Goal: Task Accomplishment & Management: Use online tool/utility

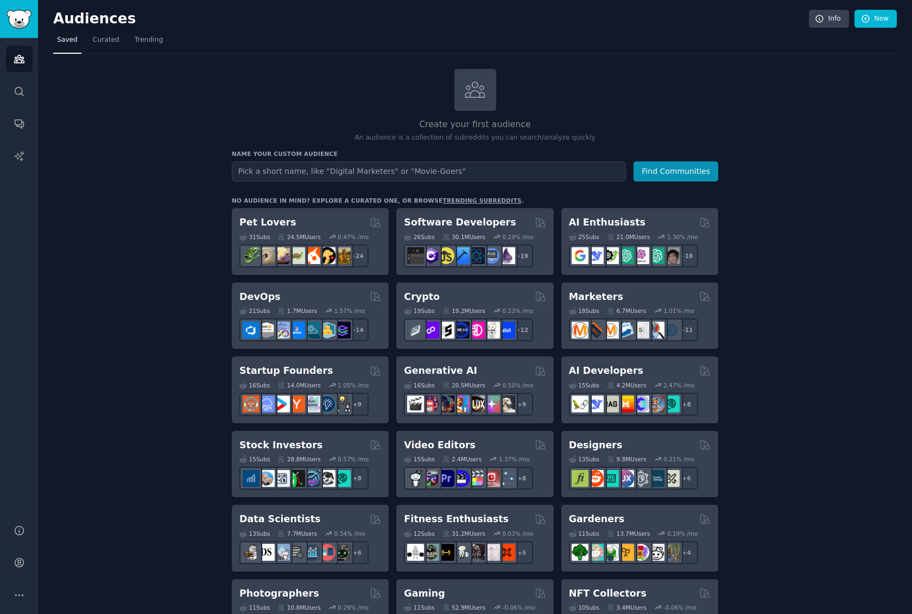
click at [361, 169] on input "text" at bounding box center [429, 171] width 394 height 20
type input "VisionBoard / Meditation"
click at [677, 170] on button "Find Communities" at bounding box center [676, 171] width 85 height 20
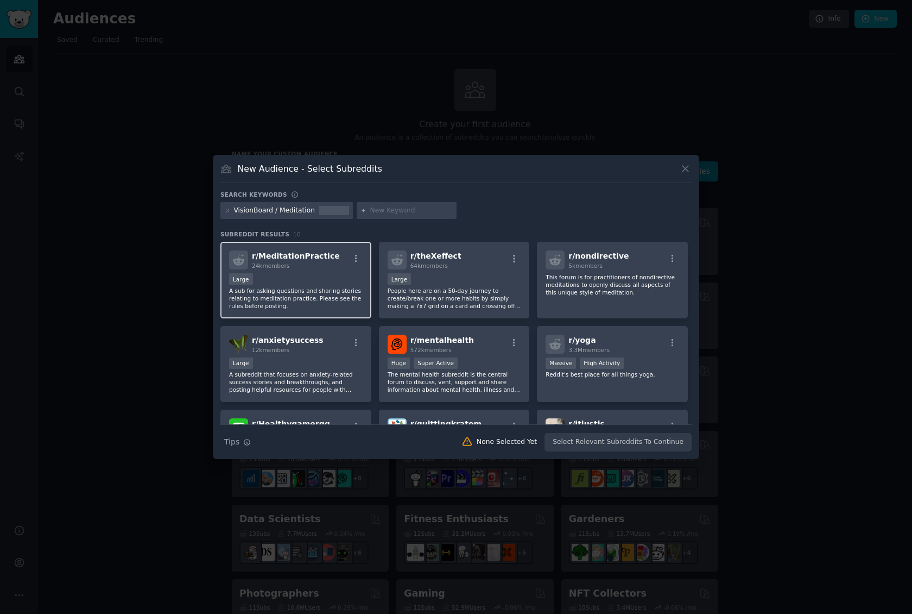
click at [330, 278] on div "Large" at bounding box center [296, 280] width 134 height 14
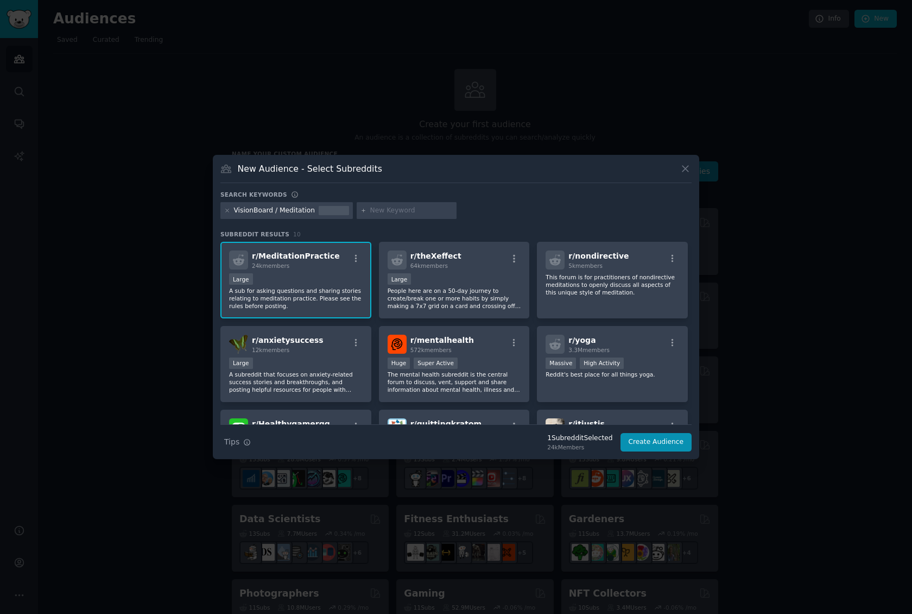
click at [304, 282] on div "Large" at bounding box center [296, 280] width 134 height 14
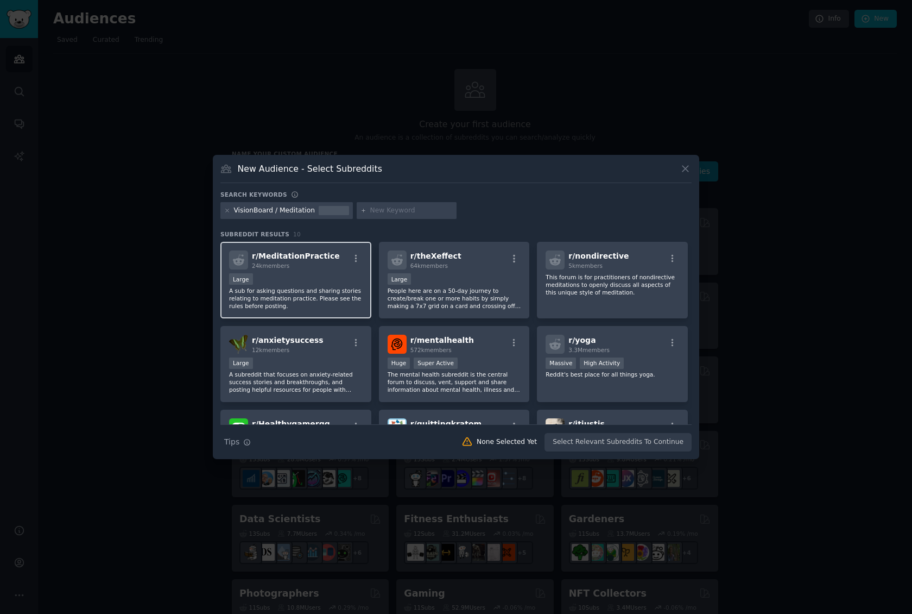
click at [330, 306] on p "A sub for asking questions and sharing stories relating to meditation practice.…" at bounding box center [296, 298] width 134 height 23
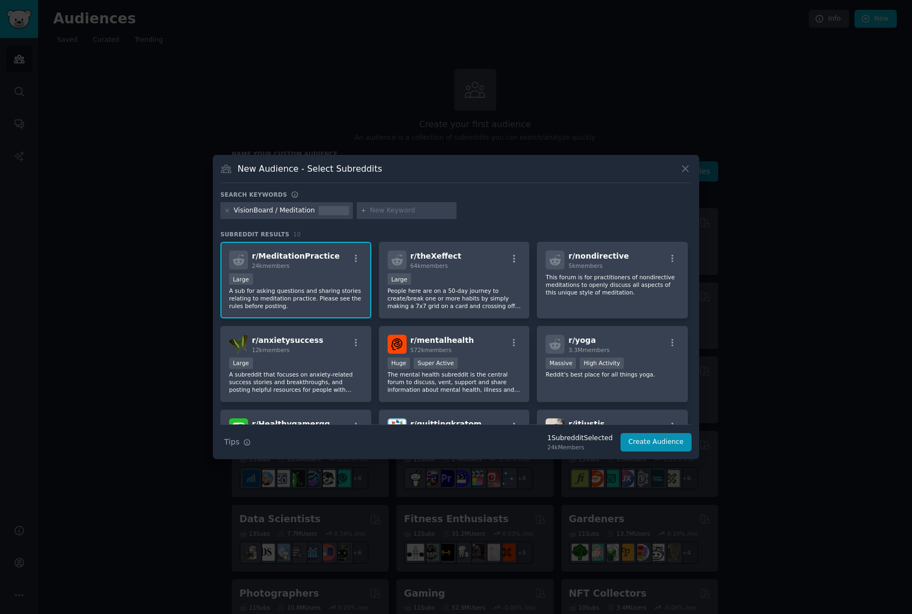
click at [374, 209] on input "text" at bounding box center [411, 211] width 83 height 10
type input "visualization"
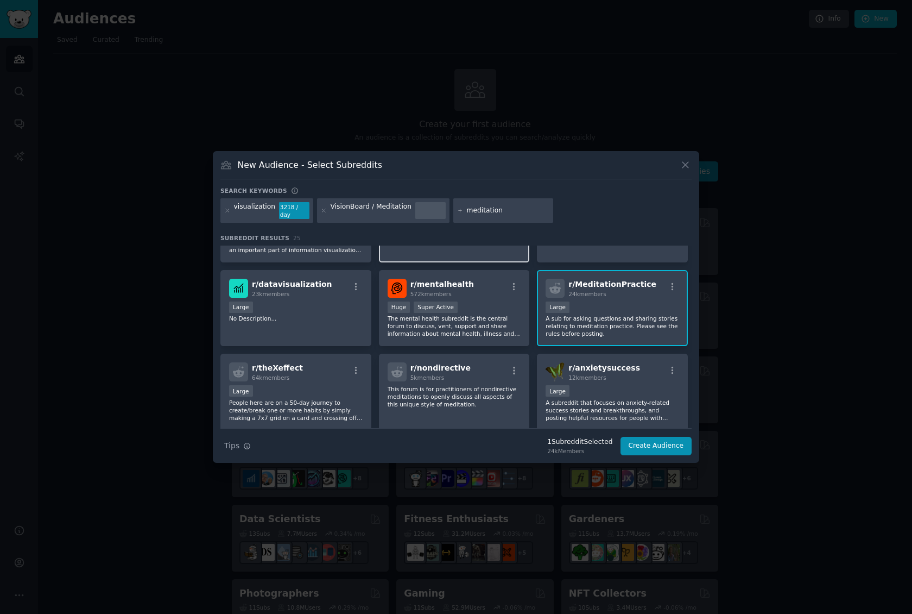
scroll to position [61, 0]
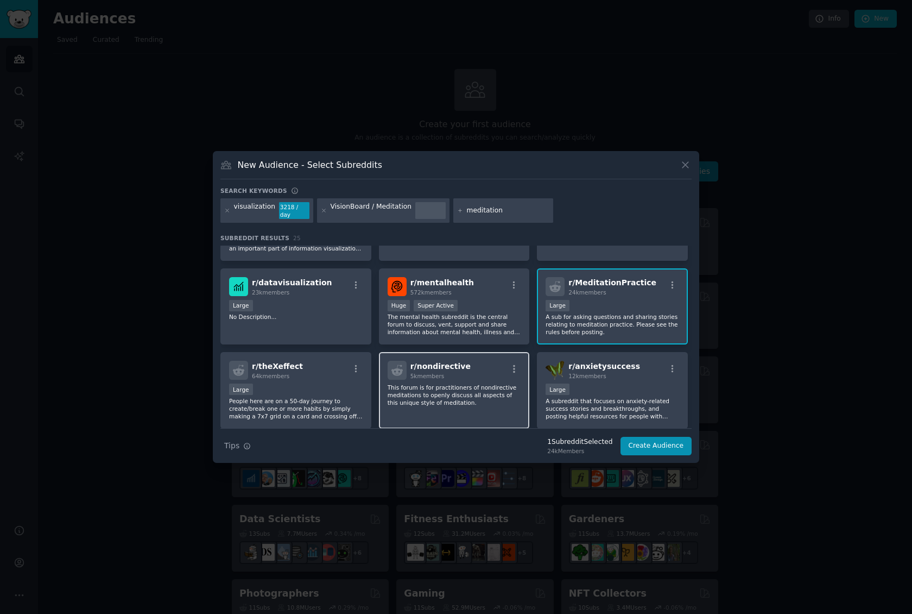
type input "meditation"
click at [449, 372] on div "5k members" at bounding box center [441, 376] width 60 height 8
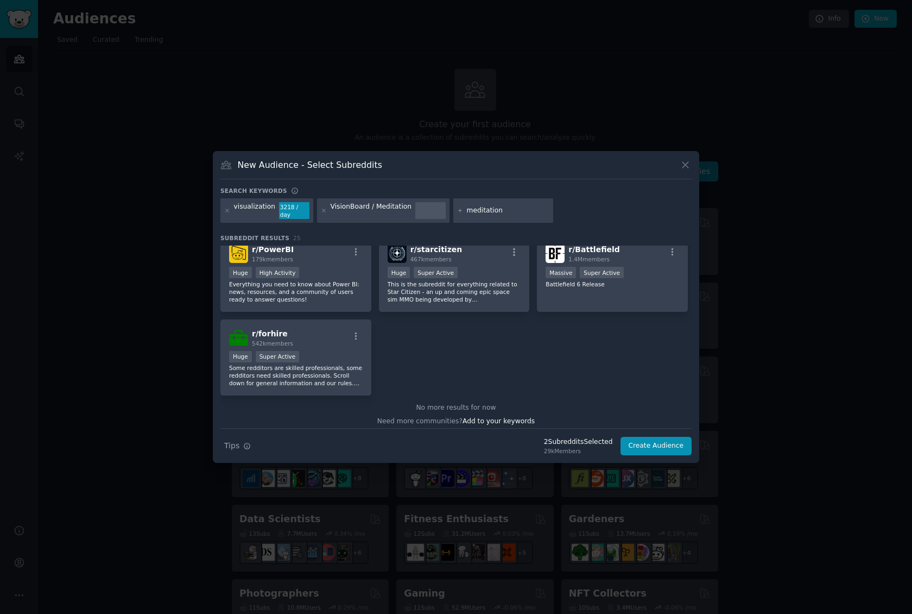
scroll to position [576, 0]
click at [656, 443] on button "Create Audience" at bounding box center [657, 446] width 72 height 18
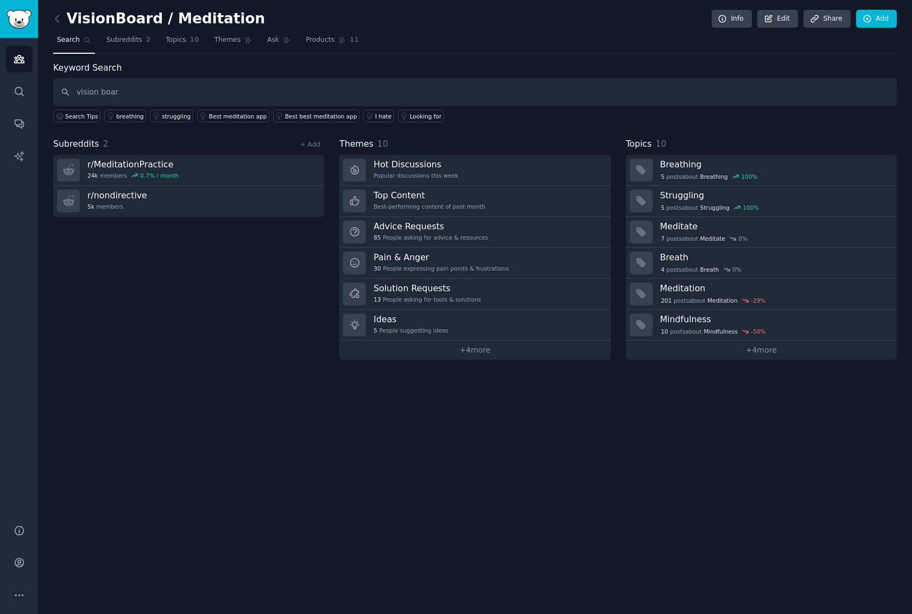
type input "vision board"
click at [882, 20] on link "Add" at bounding box center [876, 19] width 41 height 18
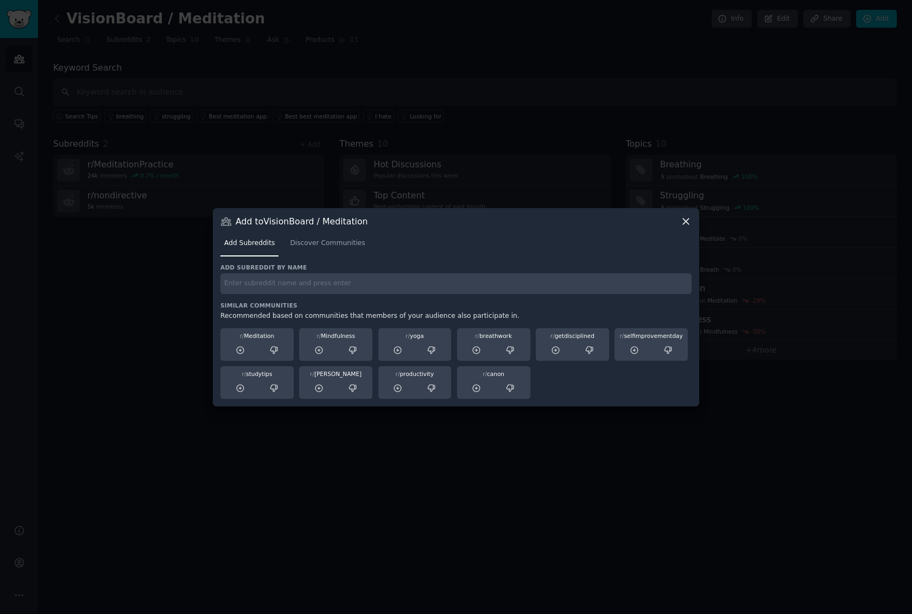
click at [281, 283] on input "text" at bounding box center [455, 283] width 471 height 21
type input "v"
type input "visionboard"
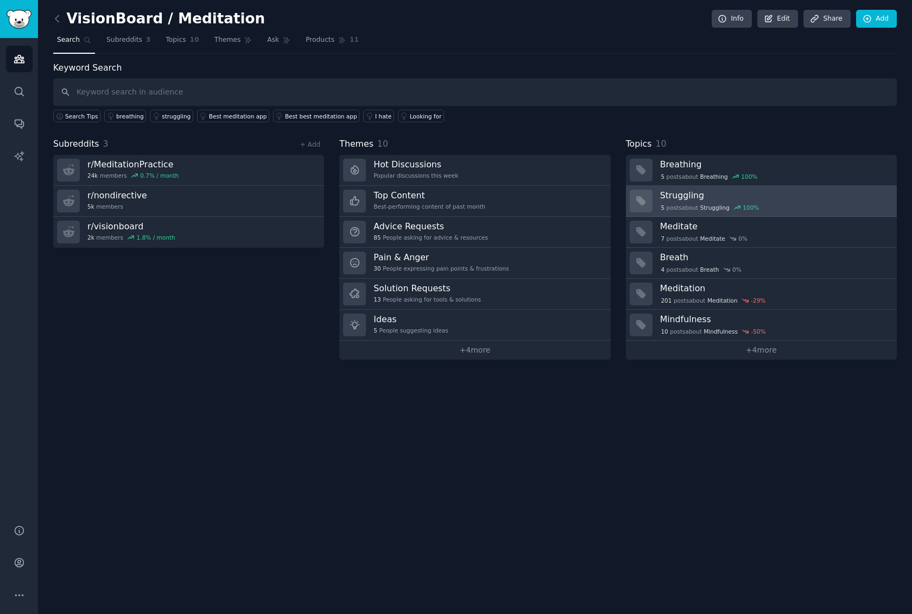
click at [790, 199] on h3 "Struggling" at bounding box center [774, 195] width 229 height 11
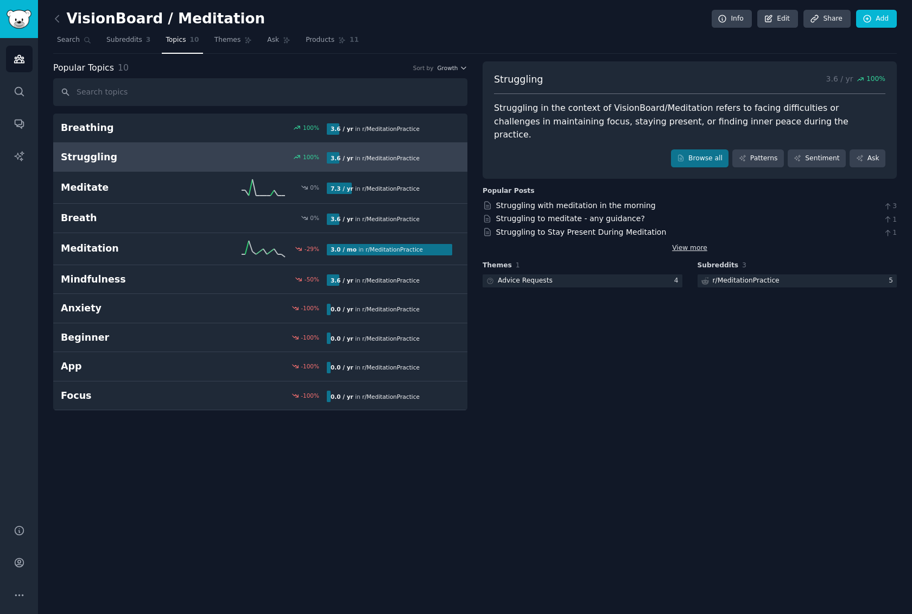
click at [686, 243] on link "View more" at bounding box center [689, 248] width 35 height 10
